Goal: Transaction & Acquisition: Purchase product/service

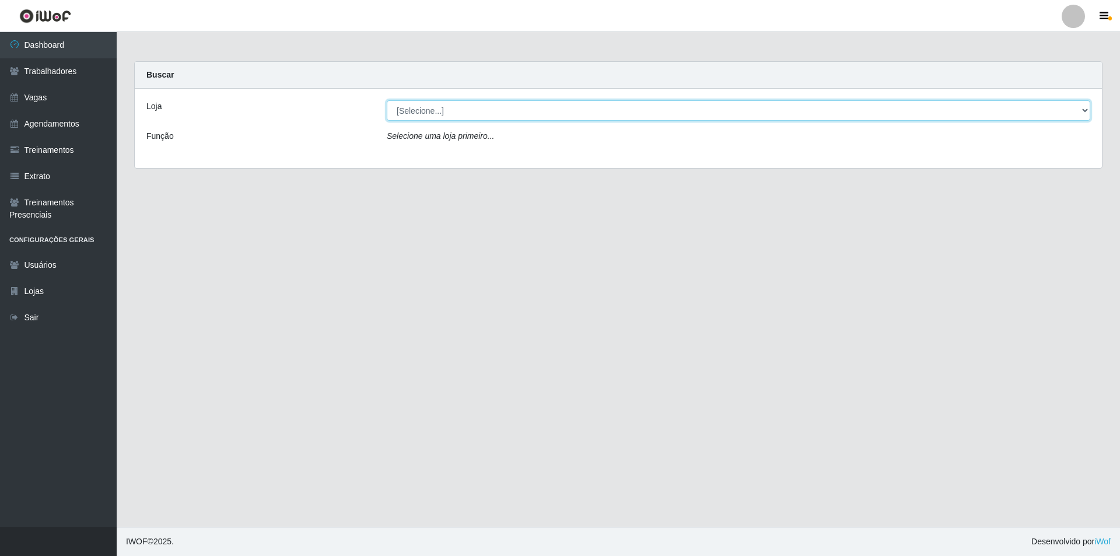
click at [405, 116] on select "[Selecione...] Pizza Nostra" at bounding box center [738, 110] width 703 height 20
select select "337"
click at [387, 100] on select "[Selecione...] Pizza Nostra" at bounding box center [738, 110] width 703 height 20
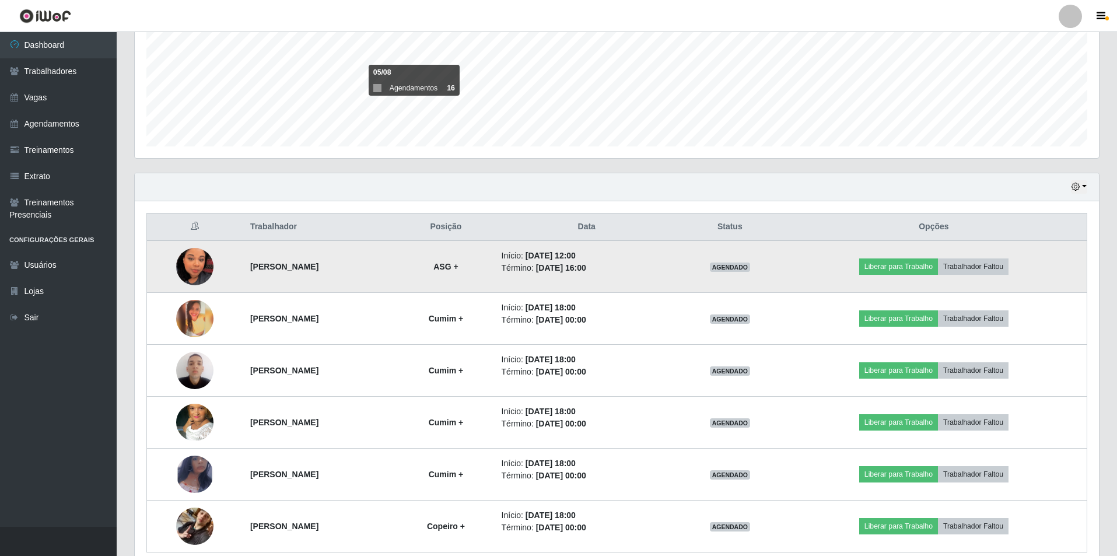
scroll to position [323, 0]
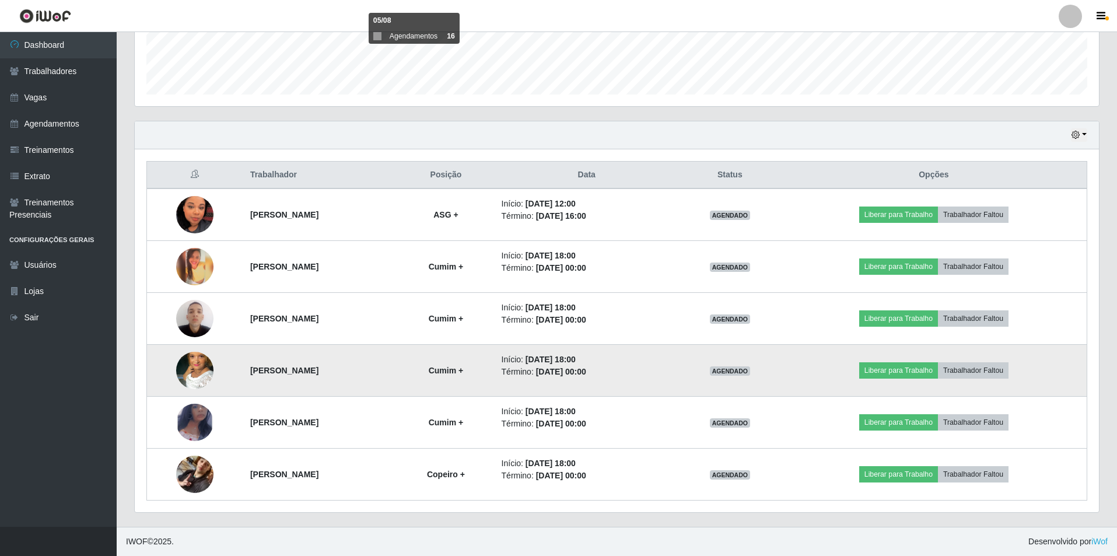
click at [192, 371] on img at bounding box center [194, 370] width 37 height 66
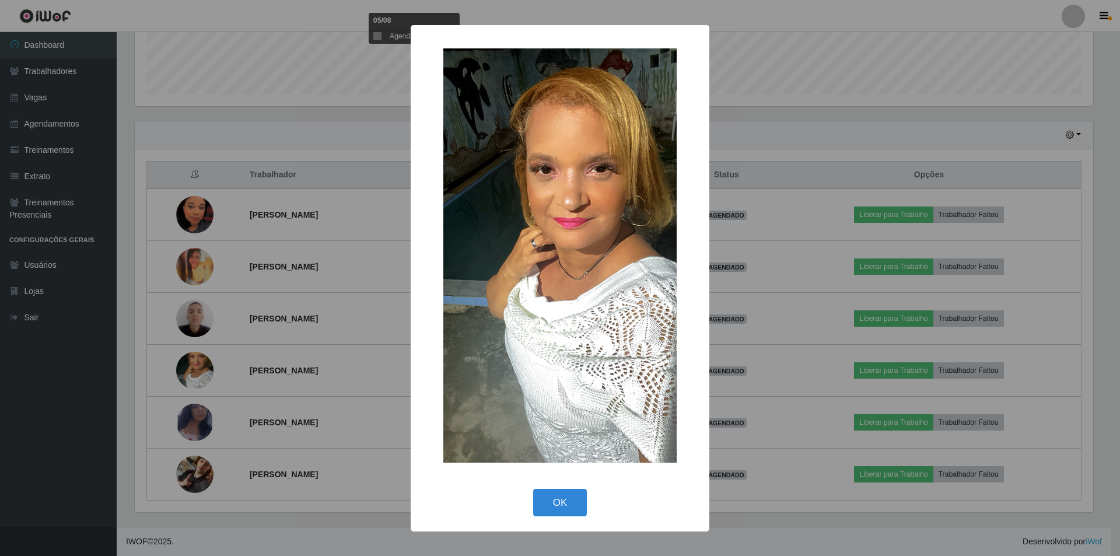
click at [90, 364] on div "× OK Cancel" at bounding box center [560, 278] width 1120 height 556
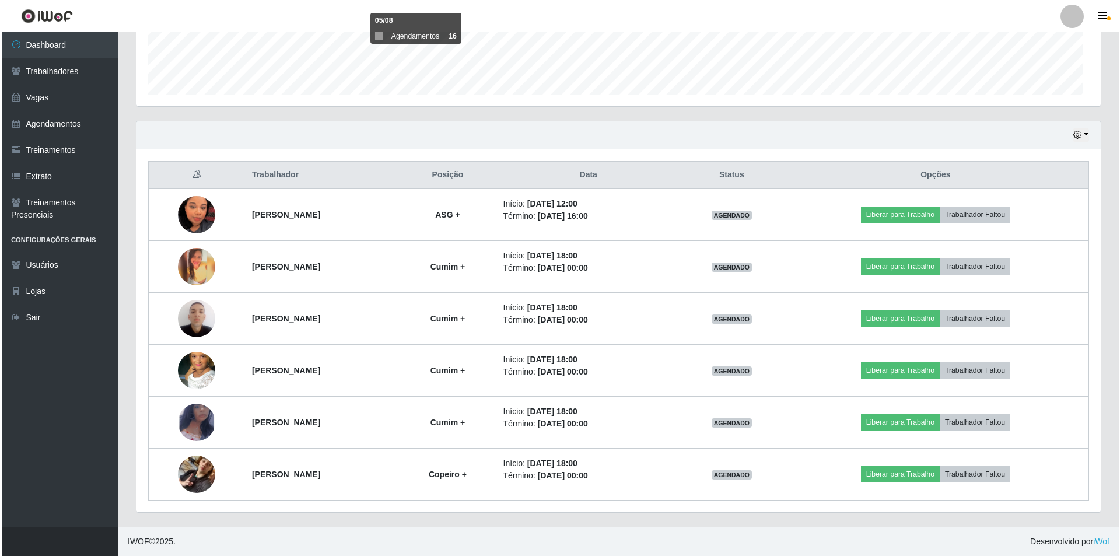
scroll to position [242, 964]
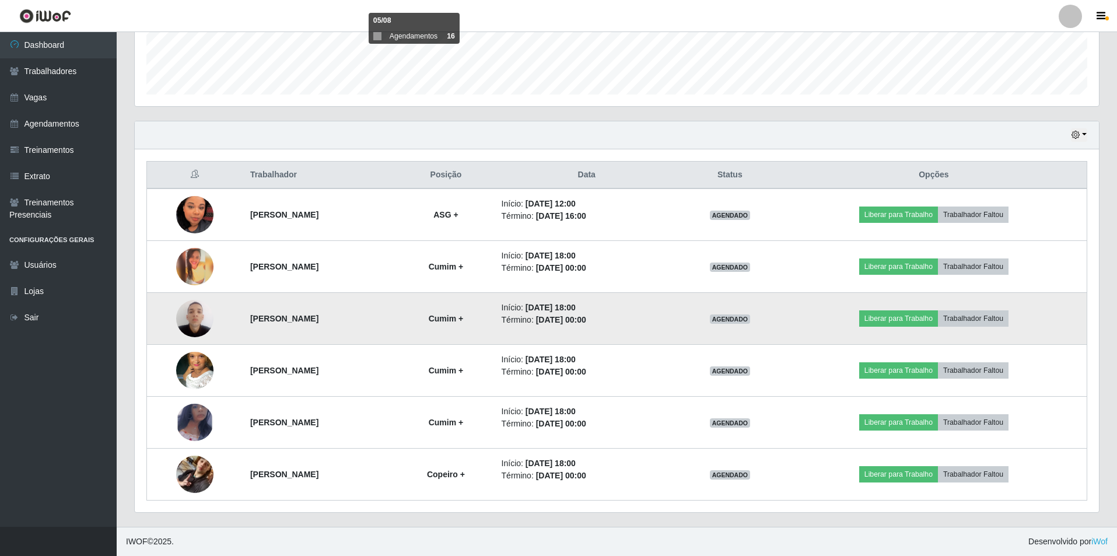
click at [180, 324] on img at bounding box center [194, 318] width 37 height 50
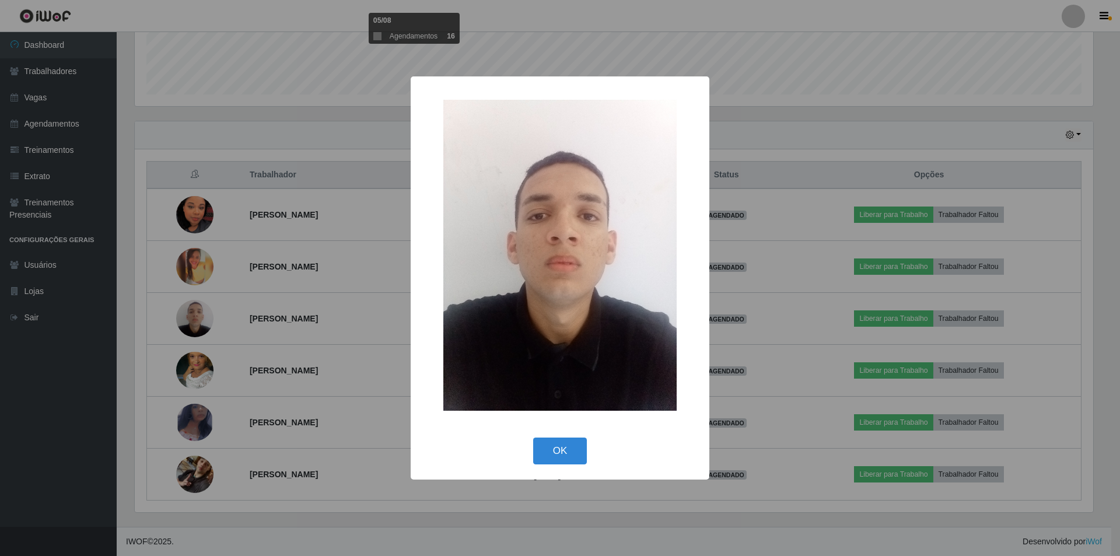
click at [86, 345] on div "× OK Cancel" at bounding box center [560, 278] width 1120 height 556
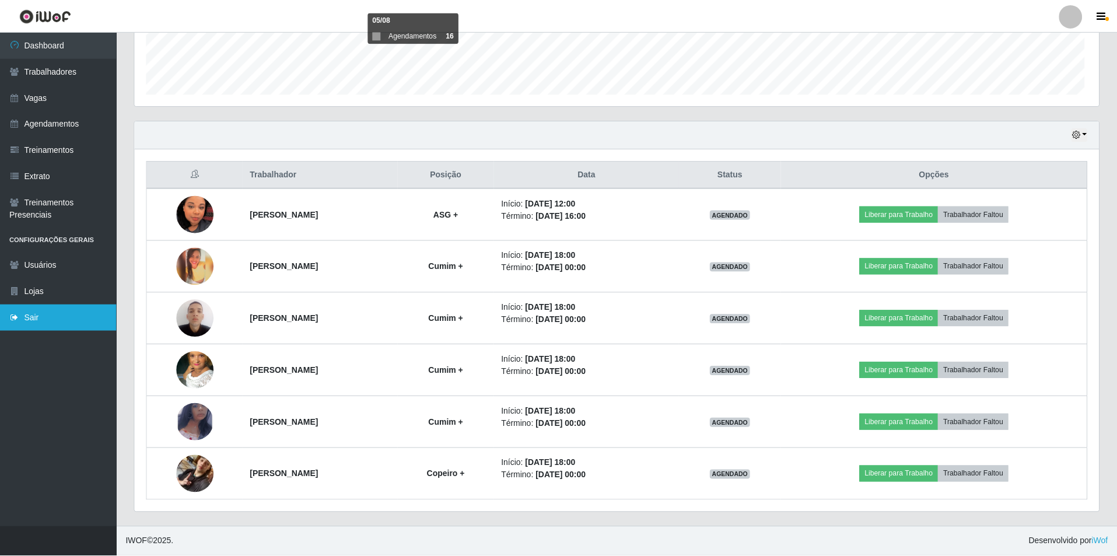
scroll to position [242, 964]
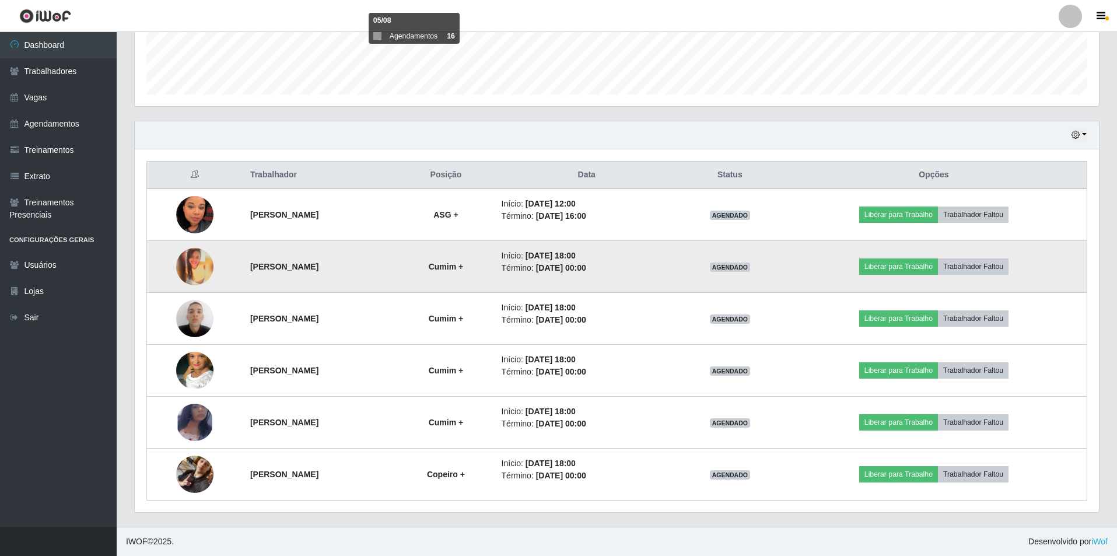
click at [179, 266] on img at bounding box center [194, 266] width 37 height 37
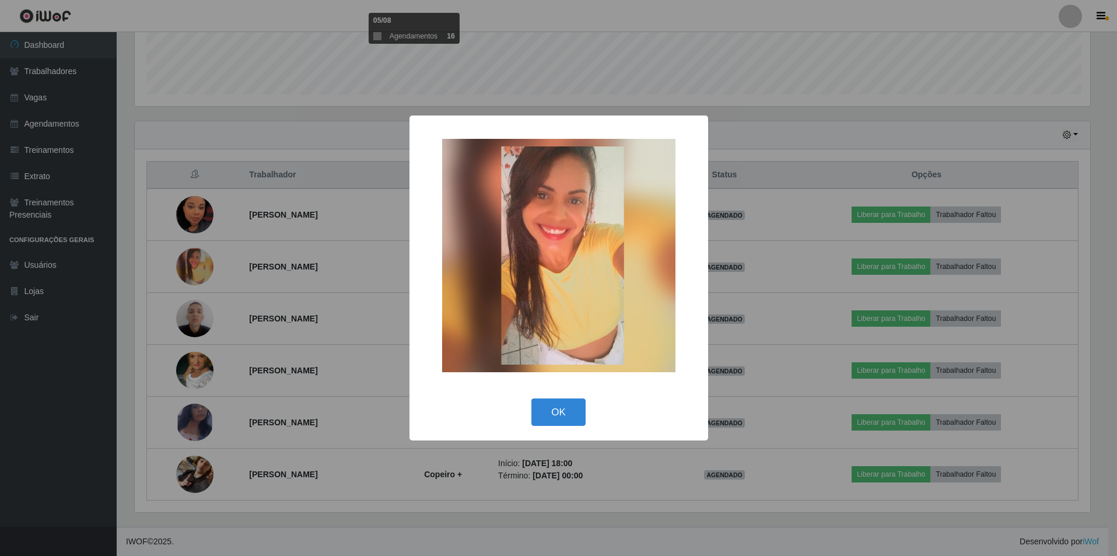
scroll to position [242, 958]
click at [101, 338] on div "× OK Cancel" at bounding box center [560, 278] width 1120 height 556
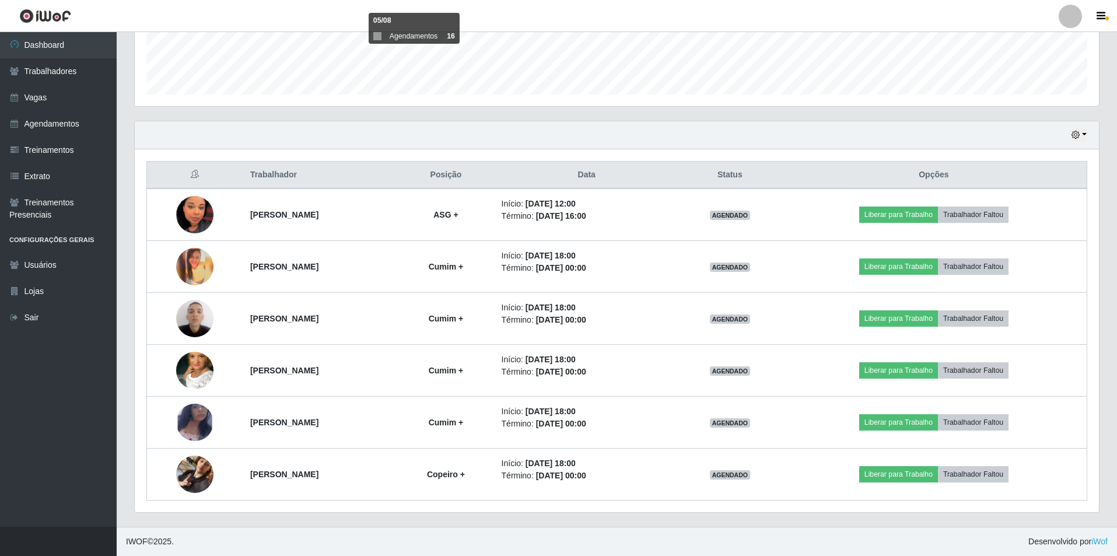
scroll to position [242, 964]
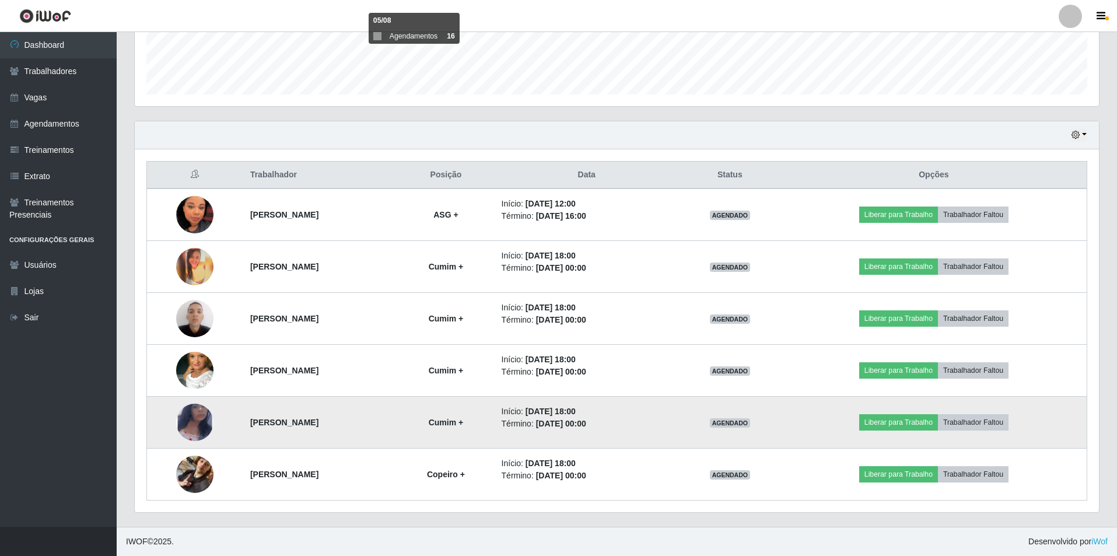
click at [183, 417] on img at bounding box center [194, 422] width 37 height 61
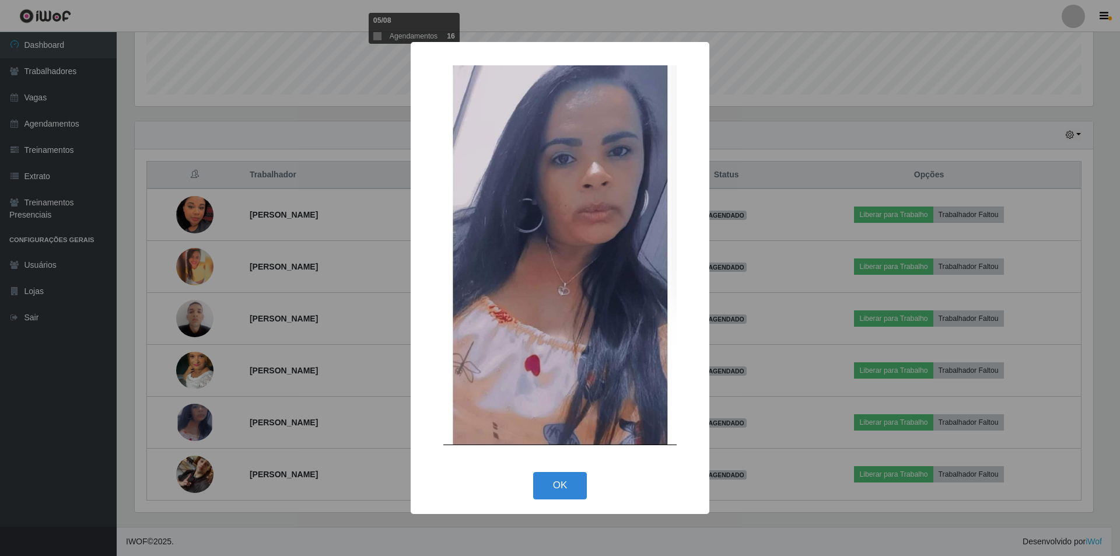
click at [110, 411] on div "× OK Cancel" at bounding box center [560, 278] width 1120 height 556
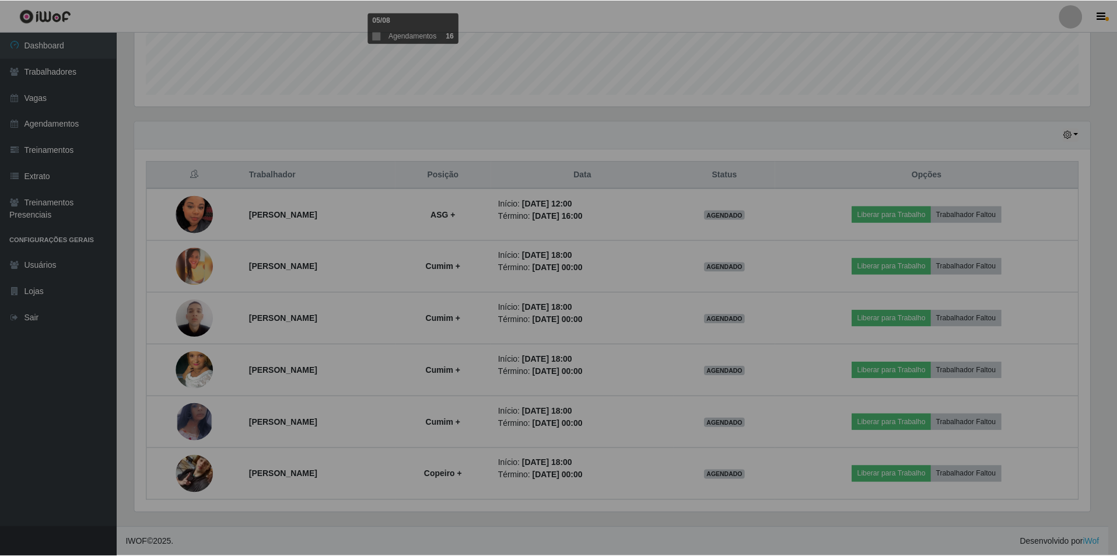
scroll to position [242, 964]
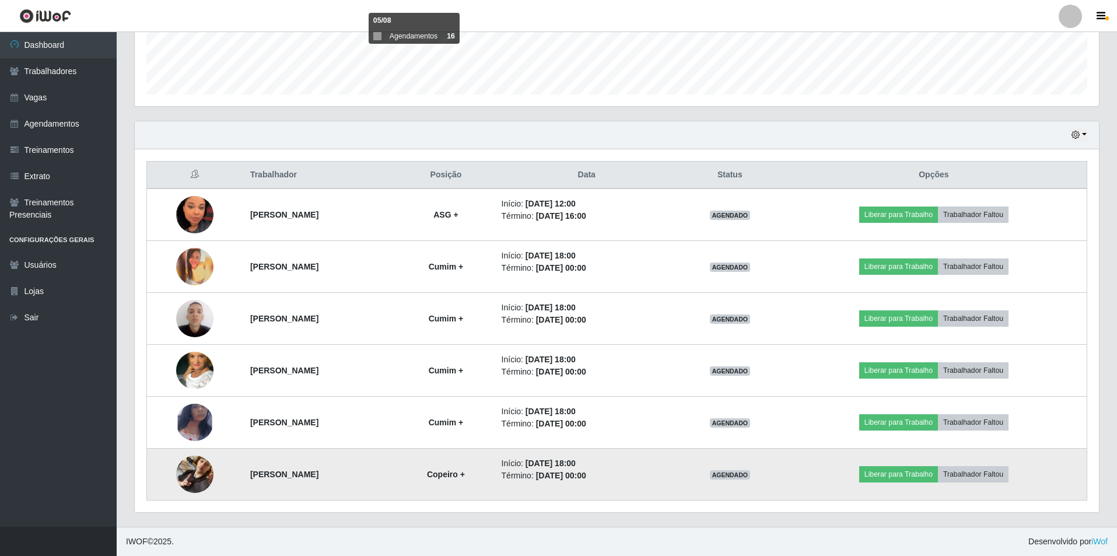
click at [182, 472] on img at bounding box center [194, 474] width 37 height 66
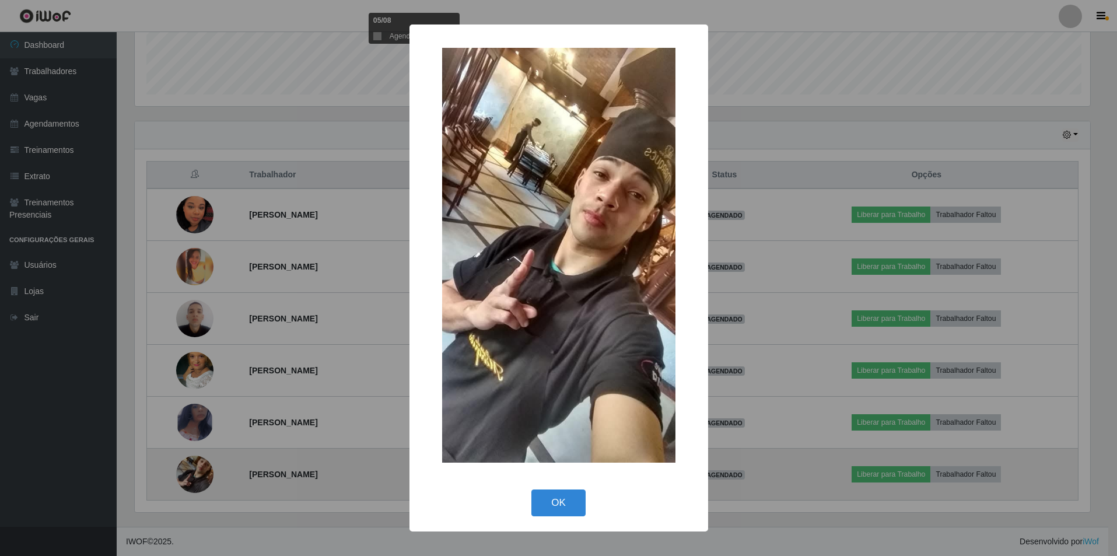
scroll to position [242, 958]
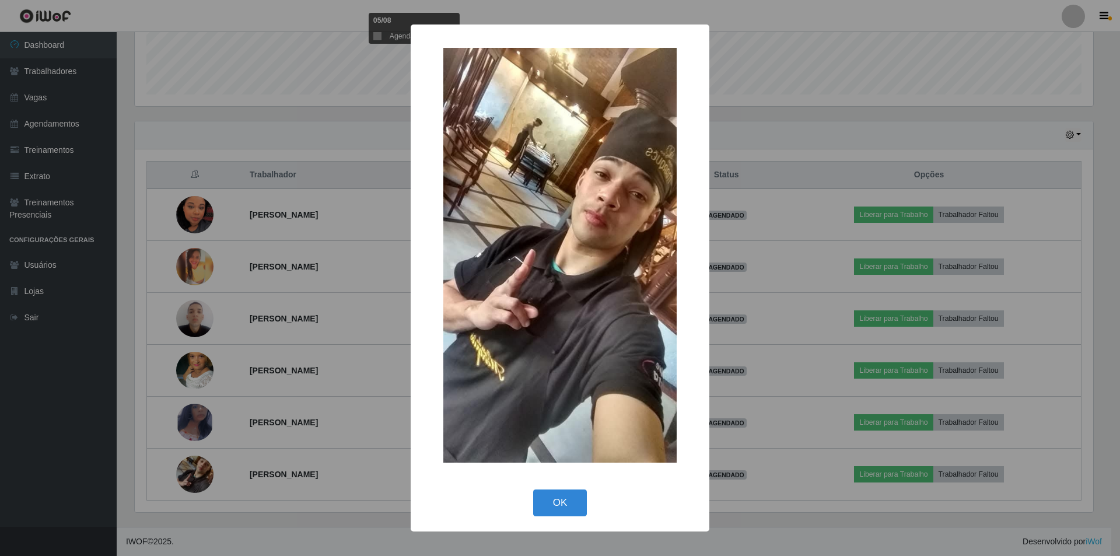
click at [96, 395] on div "× OK Cancel" at bounding box center [560, 278] width 1120 height 556
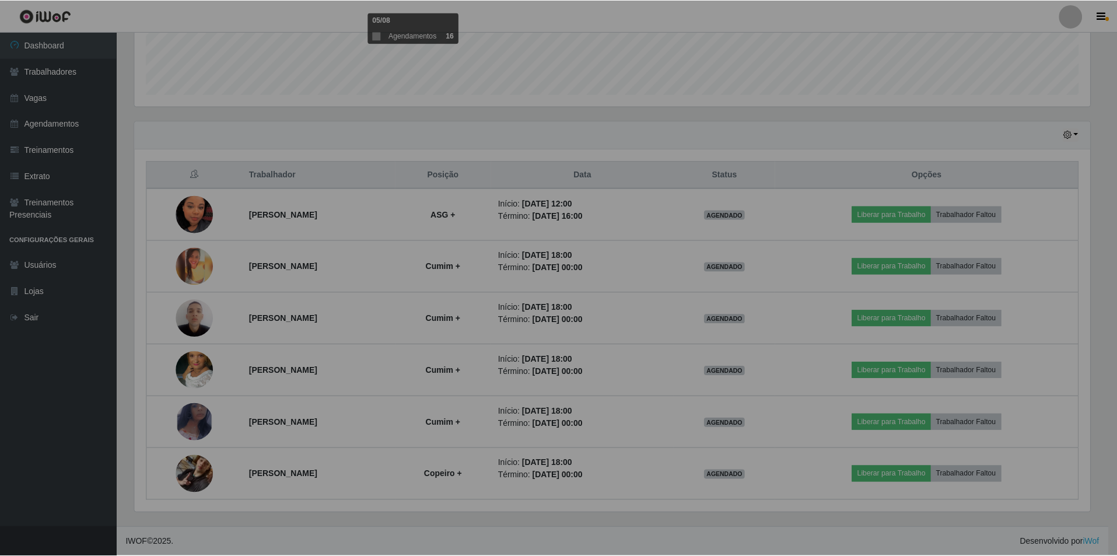
scroll to position [242, 964]
